Goal: Transaction & Acquisition: Download file/media

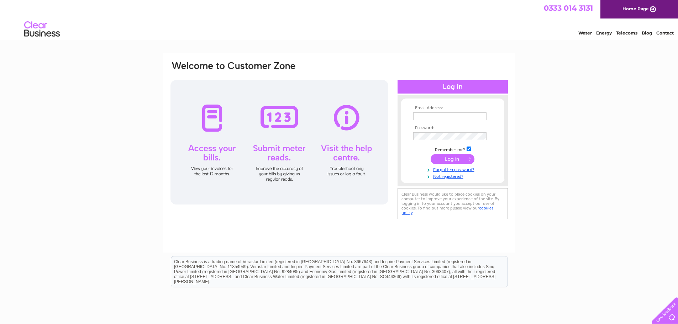
type input "sashank.kalidindi@esquareinnovations.co.uk"
click at [461, 159] on input "submit" at bounding box center [452, 159] width 44 height 10
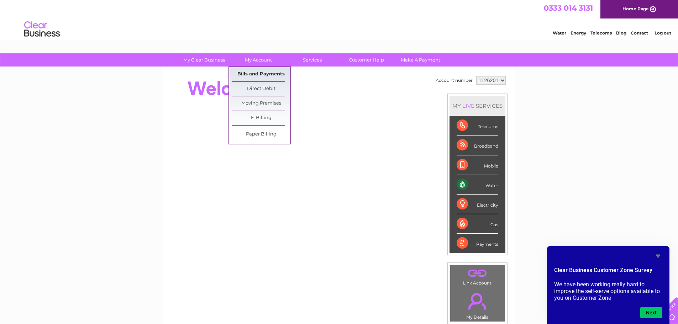
click at [259, 74] on link "Bills and Payments" at bounding box center [261, 74] width 59 height 14
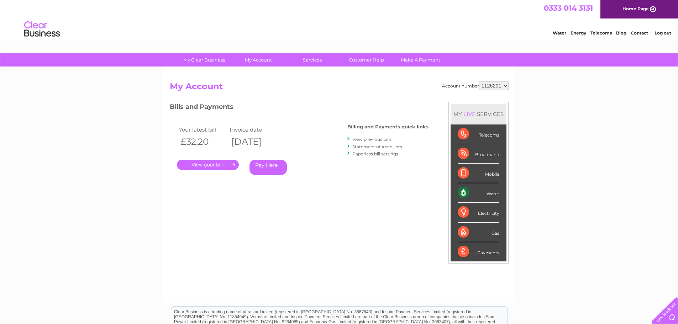
click at [209, 165] on link "." at bounding box center [208, 165] width 62 height 10
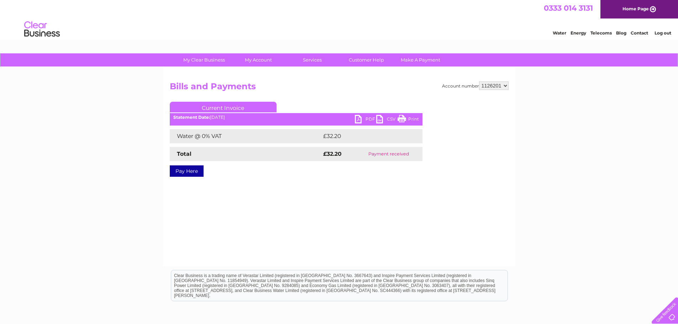
click at [360, 120] on link "PDF" at bounding box center [365, 120] width 21 height 10
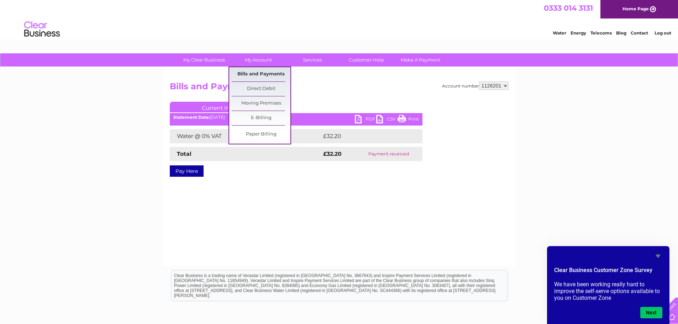
click at [258, 73] on link "Bills and Payments" at bounding box center [261, 74] width 59 height 14
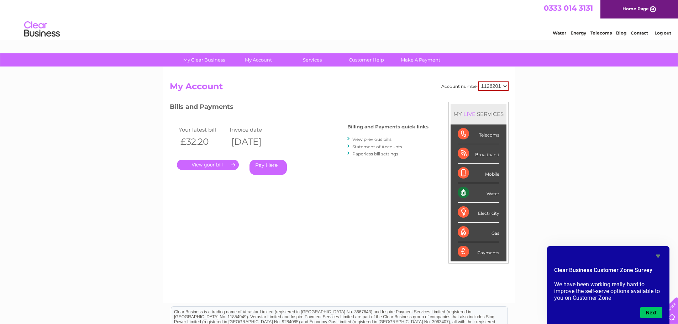
click at [373, 140] on link "View previous bills" at bounding box center [371, 139] width 39 height 5
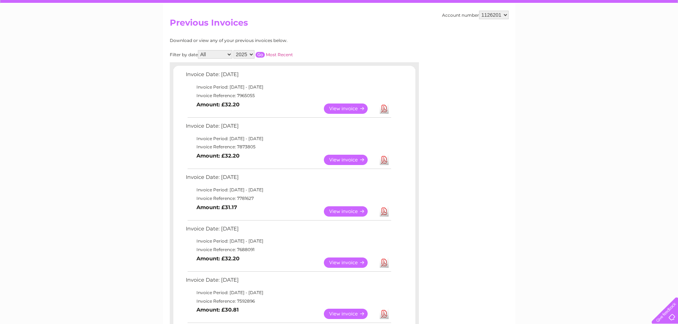
scroll to position [71, 0]
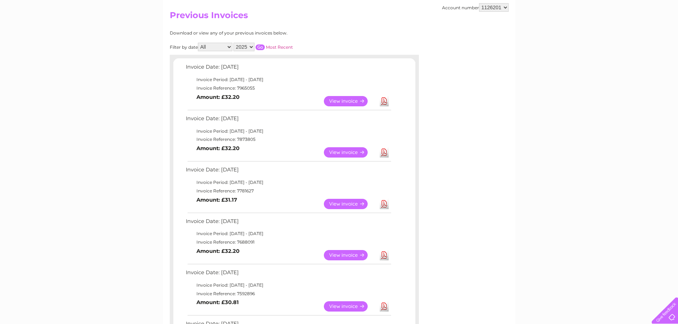
click at [384, 155] on link "Download" at bounding box center [383, 152] width 9 height 10
click at [383, 206] on link "Download" at bounding box center [383, 204] width 9 height 10
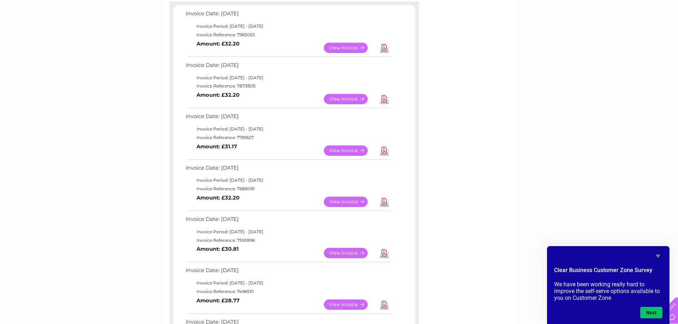
scroll to position [0, 0]
